Goal: Transaction & Acquisition: Purchase product/service

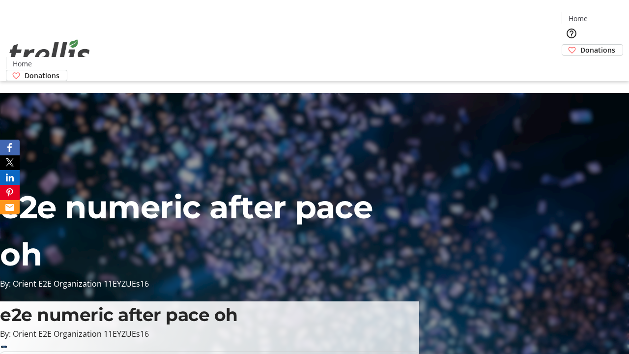
click at [601, 15] on span "Sign Up" at bounding box center [605, 14] width 28 height 12
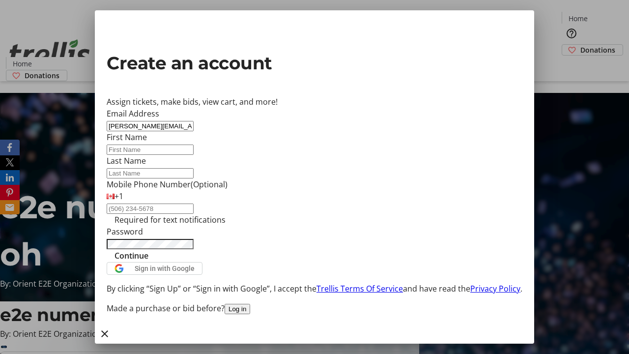
type input "[PERSON_NAME][EMAIL_ADDRESS][DOMAIN_NAME]"
type input "[PERSON_NAME]"
type input "Tromp"
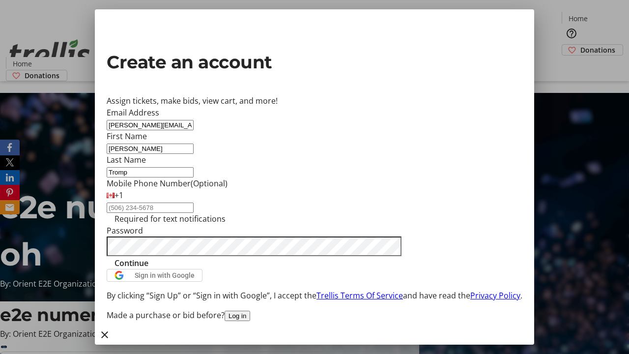
click at [148, 269] on span "Continue" at bounding box center [131, 263] width 34 height 12
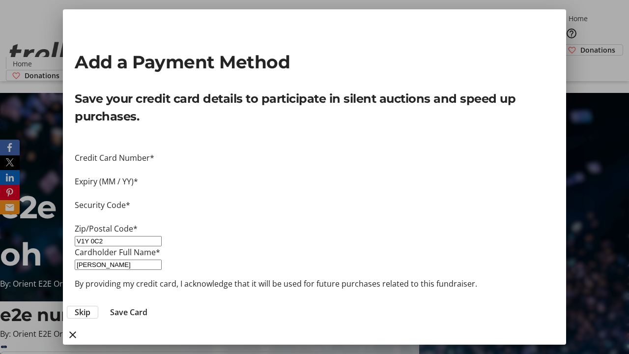
type input "V1Y 0C2"
click at [147, 306] on span "Save Card" at bounding box center [128, 312] width 37 height 12
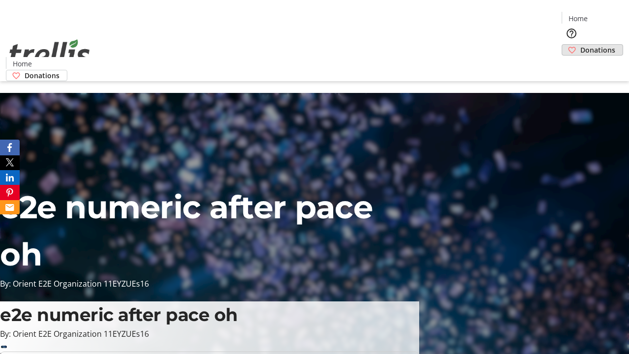
click at [580, 45] on span "Donations" at bounding box center [597, 50] width 35 height 10
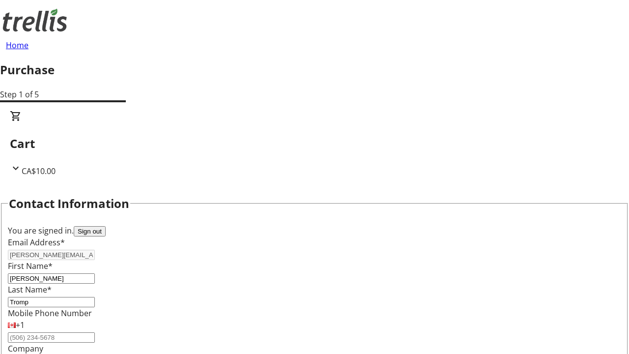
select select "CA"
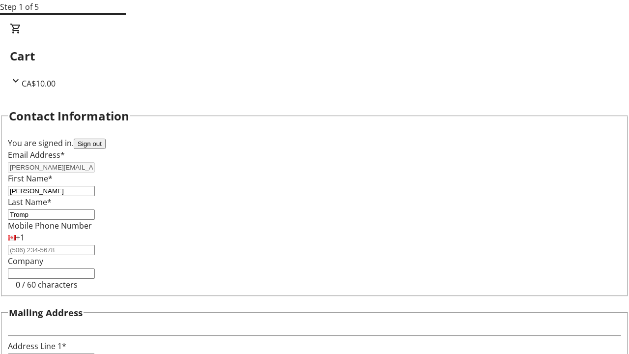
type input "[STREET_ADDRESS][PERSON_NAME]"
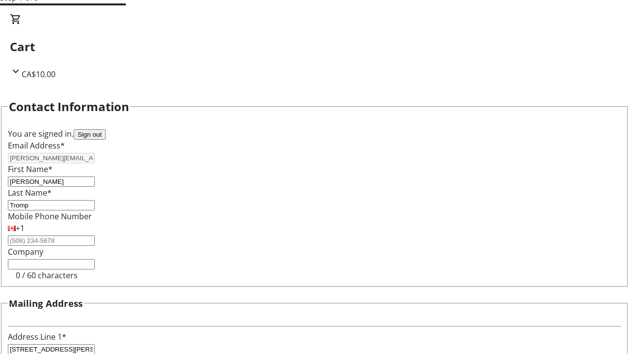
type input "Kelowna"
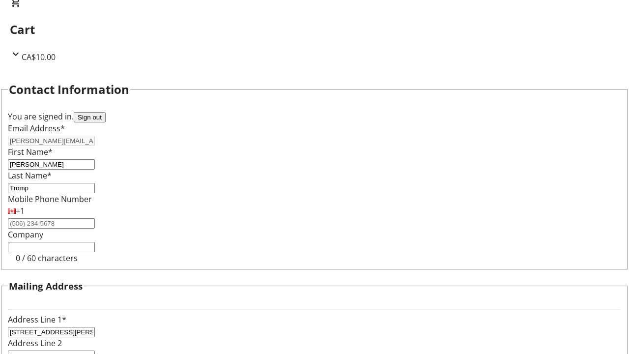
select select "BC"
type input "Kelowna"
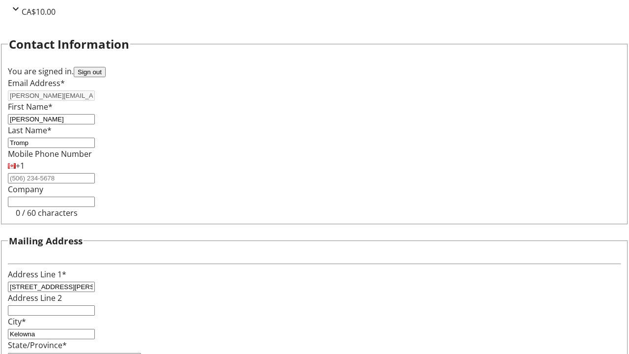
type input "V1Y 0C2"
